Goal: Task Accomplishment & Management: Manage account settings

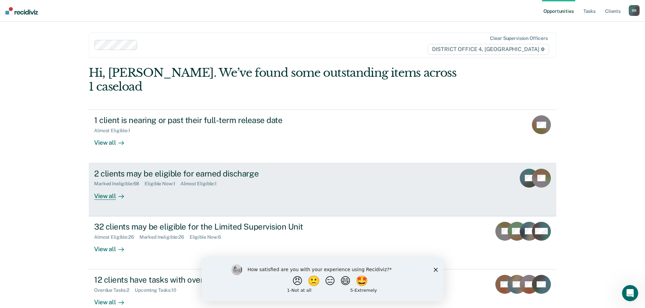
scroll to position [1, 0]
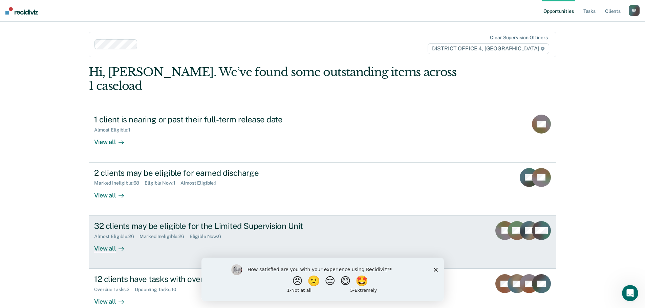
click at [105, 239] on div "View all" at bounding box center [113, 245] width 38 height 13
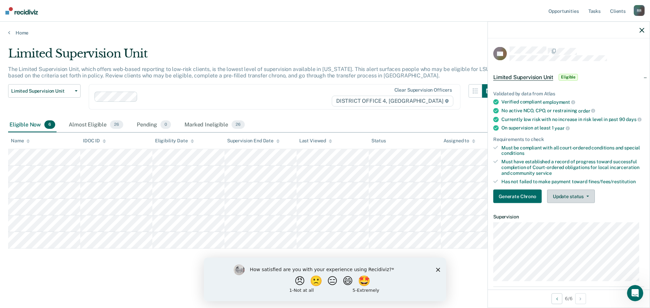
click at [590, 200] on button "Update status" at bounding box center [571, 197] width 48 height 14
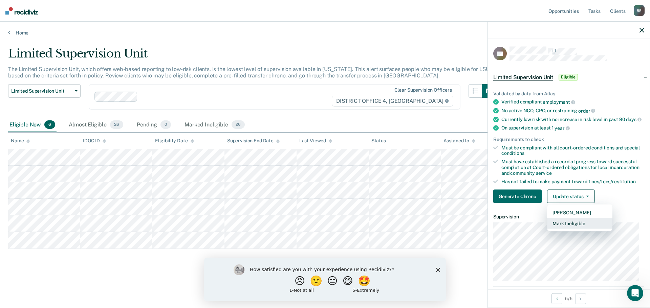
click at [577, 229] on button "Mark Ineligible" at bounding box center [579, 223] width 65 height 11
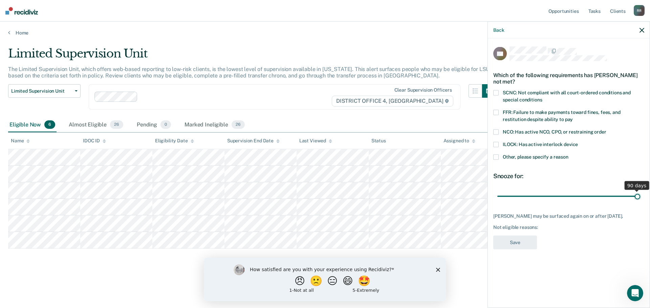
drag, startPoint x: 544, startPoint y: 197, endPoint x: 650, endPoint y: 195, distance: 105.3
type input "90"
click at [640, 195] on input "range" at bounding box center [568, 197] width 143 height 12
click at [495, 157] on span at bounding box center [495, 156] width 5 height 5
click at [568, 154] on input "Other, please specify a reason" at bounding box center [568, 154] width 0 height 0
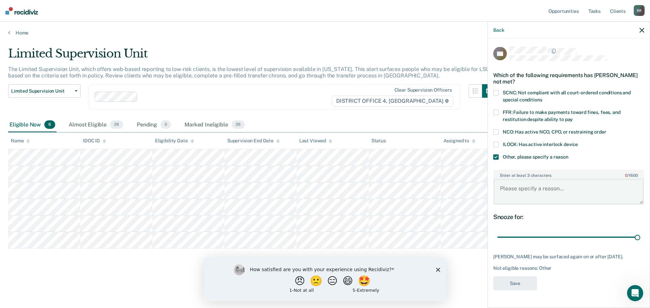
click at [523, 195] on textarea "Enter at least 3 characters 0 / 1600" at bounding box center [569, 191] width 150 height 25
drag, startPoint x: 603, startPoint y: 189, endPoint x: 488, endPoint y: 187, distance: 115.1
click at [488, 187] on div "CC Which of the following requirements has [PERSON_NAME] not met? SCNC: Not com…" at bounding box center [569, 173] width 162 height 268
type textarea "has conditions remaining to complete"
click at [523, 285] on button "Save" at bounding box center [515, 284] width 44 height 14
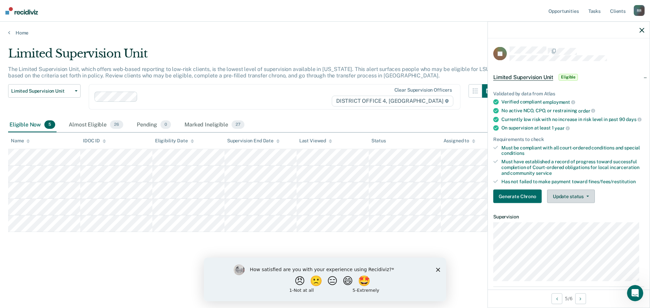
click at [587, 197] on icon "button" at bounding box center [587, 196] width 3 height 1
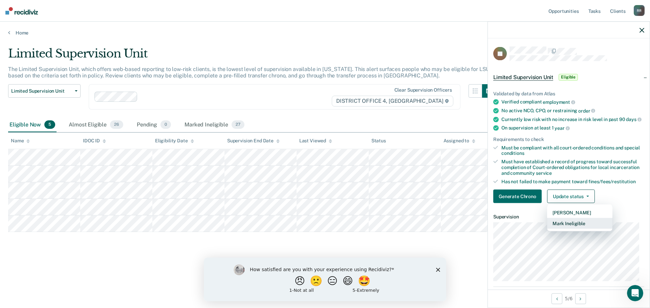
click at [578, 229] on button "Mark Ineligible" at bounding box center [579, 223] width 65 height 11
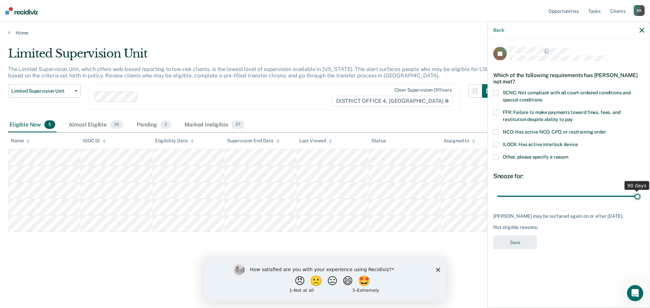
drag, startPoint x: 546, startPoint y: 197, endPoint x: 649, endPoint y: 195, distance: 102.9
type input "90"
click at [640, 195] on input "range" at bounding box center [568, 197] width 143 height 12
click at [497, 157] on span at bounding box center [495, 156] width 5 height 5
click at [568, 154] on input "Other, please specify a reason" at bounding box center [568, 154] width 0 height 0
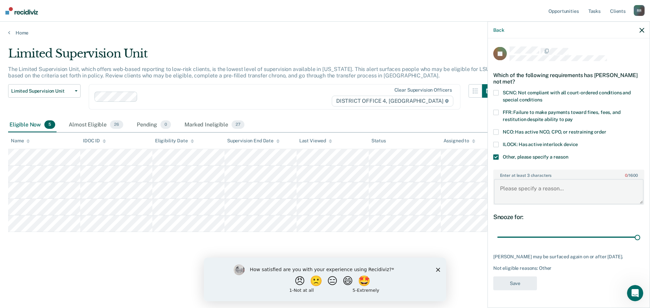
click at [511, 197] on textarea "Enter at least 3 characters 0 / 1600" at bounding box center [569, 191] width 150 height 25
paste textarea "has conditions remaining to complete"
type textarea "has conditions remaining to complete"
click at [519, 286] on button "Save" at bounding box center [515, 284] width 44 height 14
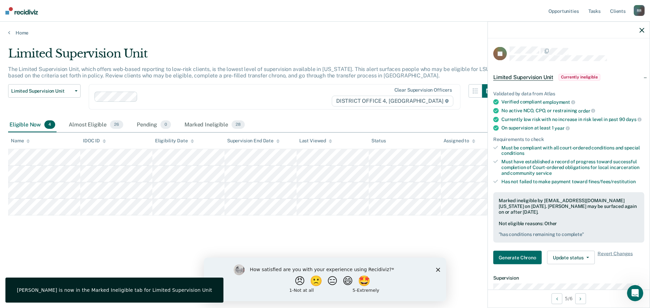
click at [175, 45] on main "Limited Supervision Unit The Limited Supervision Unit, which offers web-based r…" at bounding box center [325, 171] width 650 height 270
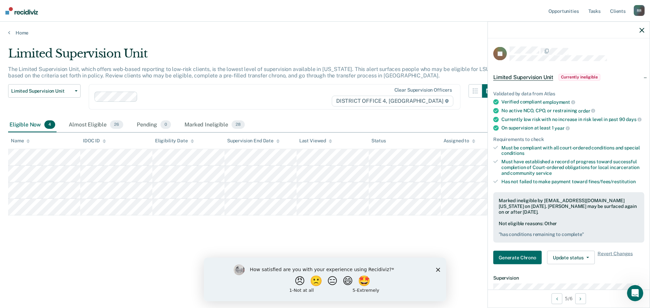
click at [643, 28] on icon "button" at bounding box center [641, 30] width 5 height 5
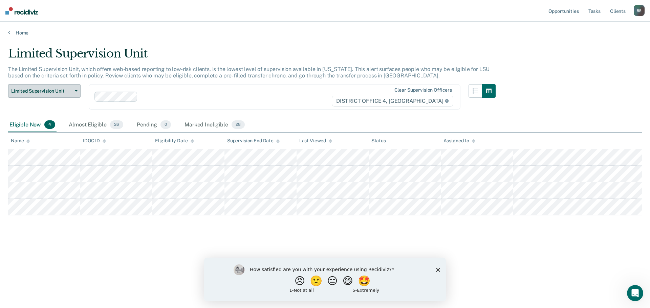
click at [75, 91] on icon "button" at bounding box center [76, 90] width 3 height 1
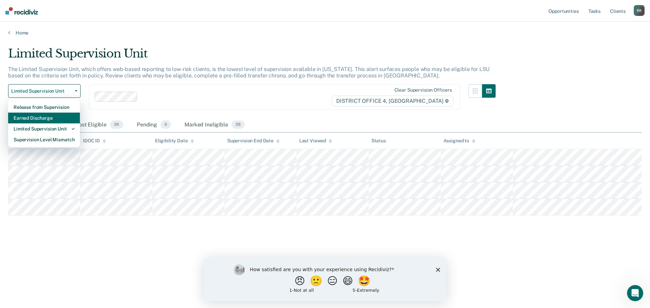
click at [41, 117] on div "Earned Discharge" at bounding box center [44, 118] width 61 height 11
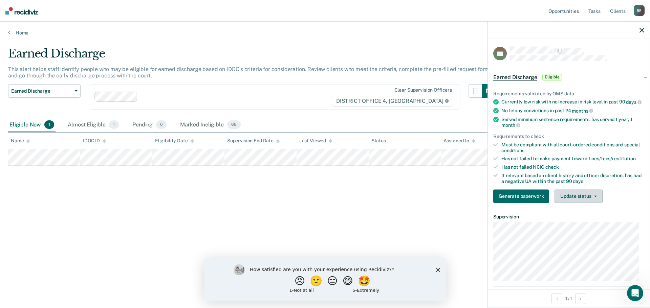
click at [595, 197] on icon "button" at bounding box center [595, 196] width 3 height 1
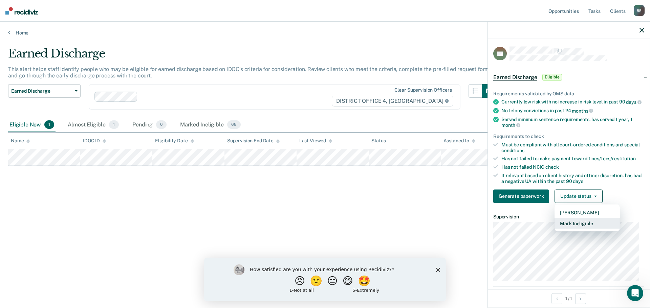
click at [575, 229] on button "Mark Ineligible" at bounding box center [586, 223] width 65 height 11
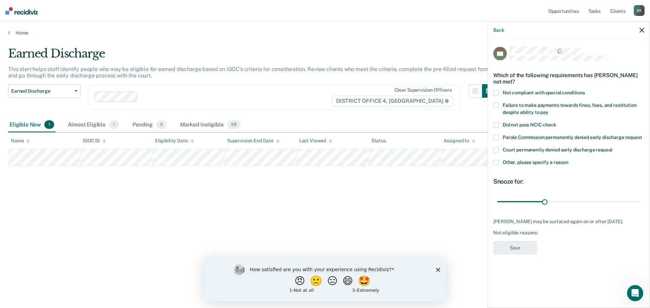
click at [496, 163] on span at bounding box center [495, 162] width 5 height 5
click at [568, 160] on input "Other, please specify a reason" at bounding box center [568, 160] width 0 height 0
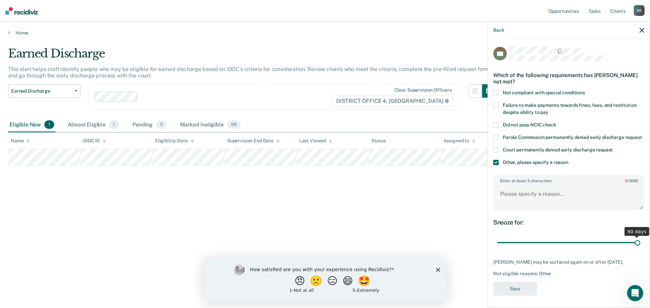
drag, startPoint x: 544, startPoint y: 248, endPoint x: 650, endPoint y: 247, distance: 105.9
type input "90"
click at [640, 247] on input "range" at bounding box center [568, 243] width 143 height 12
click at [528, 202] on textarea "Enter at least 3 characters 0 / 1600" at bounding box center [569, 197] width 150 height 25
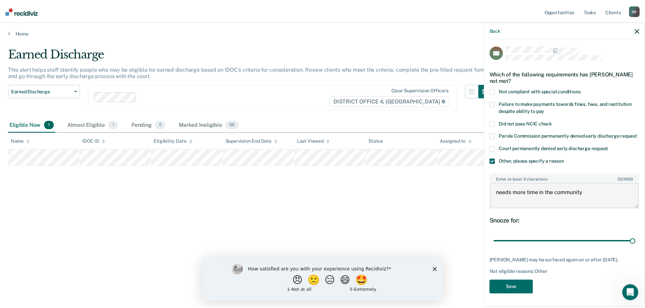
scroll to position [14, 0]
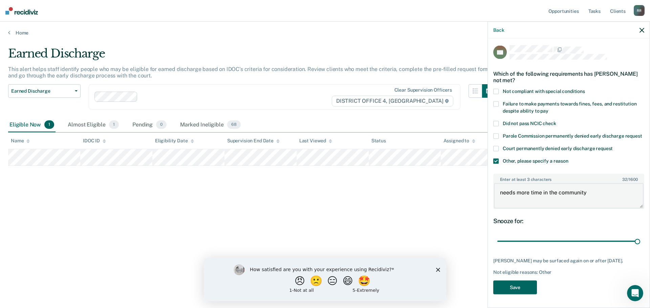
type textarea "needs more time in the community"
click at [519, 291] on button "Save" at bounding box center [515, 288] width 44 height 14
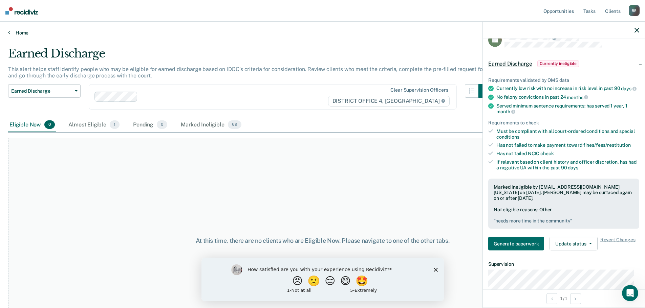
click at [14, 34] on link "Home" at bounding box center [322, 33] width 629 height 6
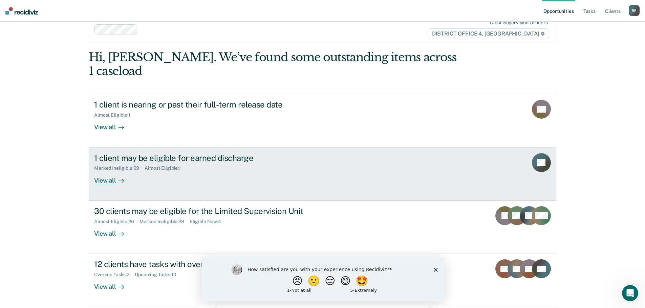
scroll to position [28, 0]
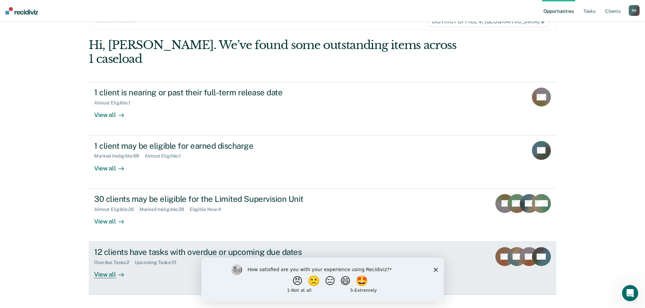
click at [109, 266] on div "View all" at bounding box center [113, 272] width 38 height 13
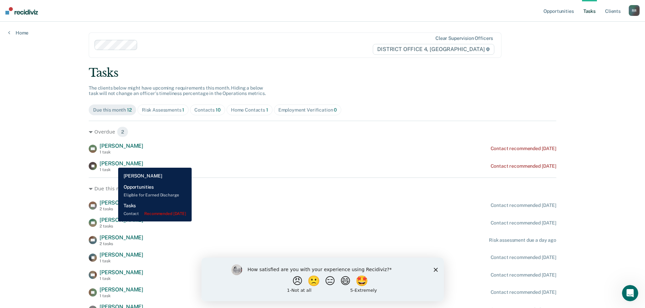
click at [113, 163] on span "[PERSON_NAME]" at bounding box center [122, 163] width 44 height 6
